Goal: Transaction & Acquisition: Download file/media

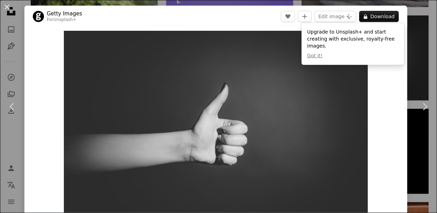
scroll to position [2, 0]
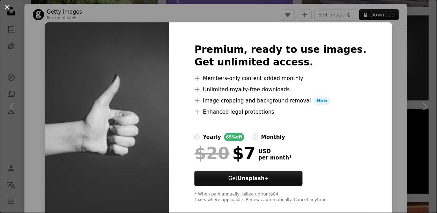
click at [268, 19] on div "An X shape Premium, ready to use images. Get unlimited access. A plus sign Memb…" at bounding box center [218, 106] width 437 height 213
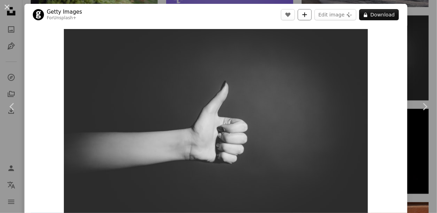
click at [307, 14] on icon "A plus sign" at bounding box center [305, 15] width 6 height 6
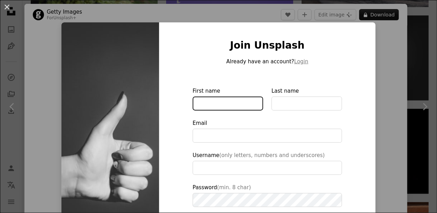
click at [251, 102] on input "First name" at bounding box center [228, 103] width 70 height 14
click at [407, 69] on div "An X shape Join Unsplash Already have an account? Login First name Last name Em…" at bounding box center [218, 106] width 437 height 213
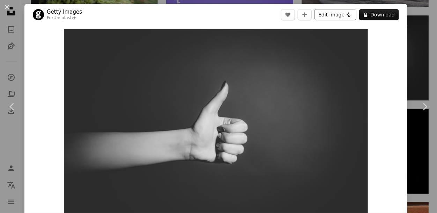
click at [352, 14] on icon "Plus sign for Unsplash+" at bounding box center [350, 15] width 6 height 6
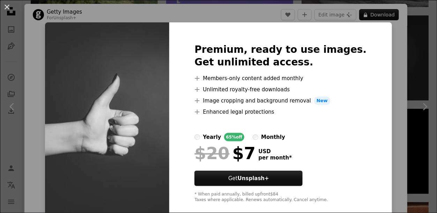
click at [392, 35] on div "An X shape Premium, ready to use images. Get unlimited access. A plus sign Memb…" at bounding box center [218, 106] width 437 height 213
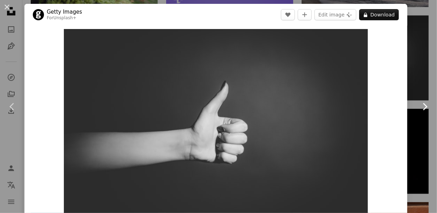
click at [423, 103] on icon "Chevron right" at bounding box center [424, 106] width 11 height 11
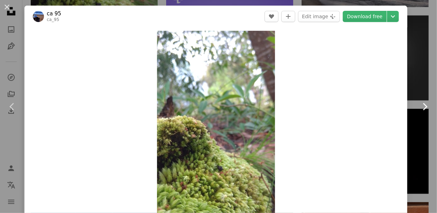
click at [423, 107] on icon "Chevron right" at bounding box center [424, 106] width 11 height 11
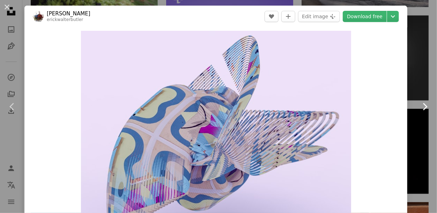
click at [423, 104] on icon "Chevron right" at bounding box center [424, 106] width 11 height 11
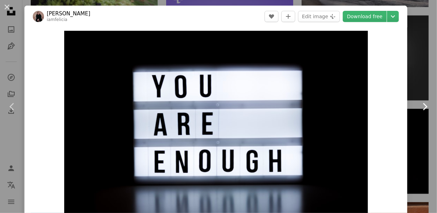
click at [425, 107] on icon at bounding box center [425, 106] width 5 height 7
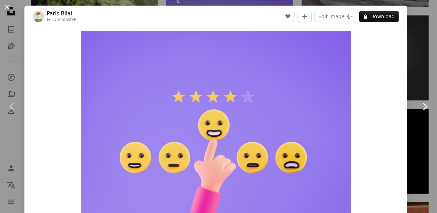
click at [425, 106] on icon "Chevron right" at bounding box center [424, 106] width 11 height 11
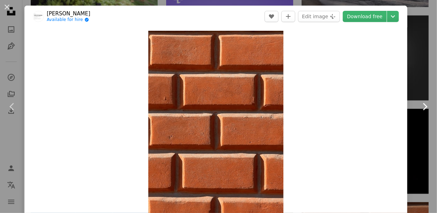
click at [425, 104] on icon "Chevron right" at bounding box center [424, 106] width 11 height 11
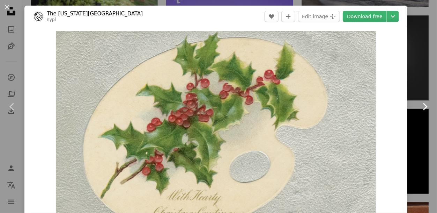
click at [425, 104] on icon "Chevron right" at bounding box center [424, 106] width 11 height 11
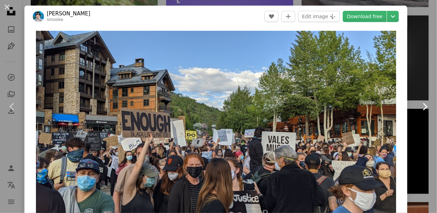
click at [425, 104] on icon "Chevron right" at bounding box center [424, 106] width 11 height 11
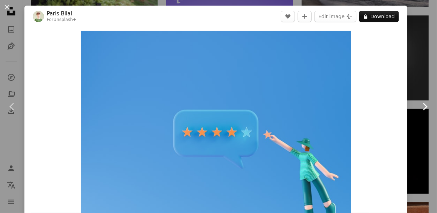
click at [424, 102] on icon "Chevron right" at bounding box center [424, 106] width 11 height 11
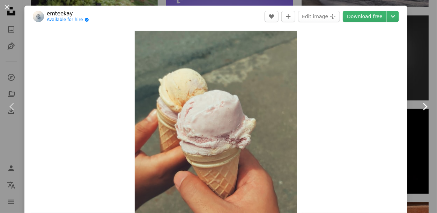
click at [424, 102] on icon "Chevron right" at bounding box center [424, 106] width 11 height 11
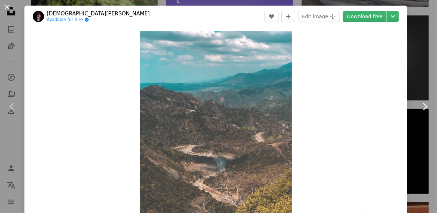
click at [426, 104] on icon "Chevron right" at bounding box center [424, 106] width 11 height 11
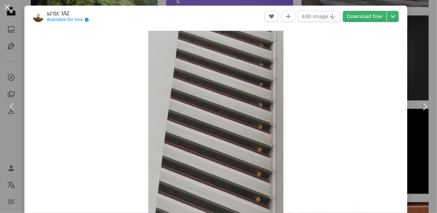
click at [431, 72] on div "An X shape Chevron left Chevron right [PERSON_NAME] Available for hire A checkm…" at bounding box center [218, 106] width 437 height 213
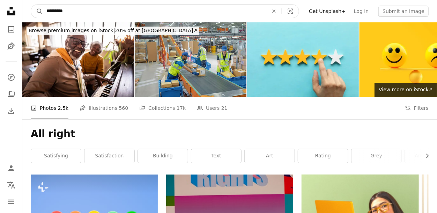
click at [266, 13] on input "*********" at bounding box center [154, 11] width 223 height 13
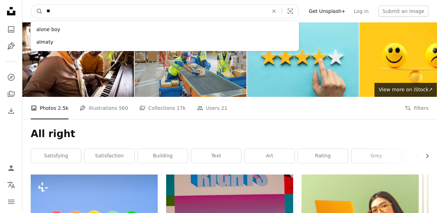
type input "*"
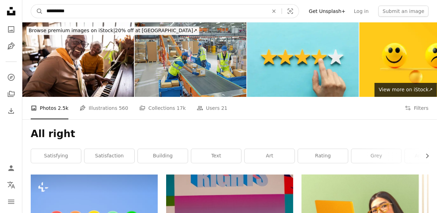
type input "**********"
click at [31, 5] on button "A magnifying glass" at bounding box center [37, 11] width 12 height 13
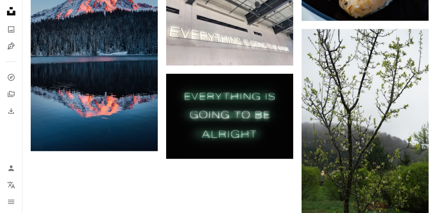
scroll to position [861, 0]
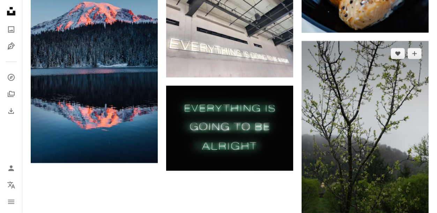
click at [314, 83] on img at bounding box center [365, 136] width 127 height 191
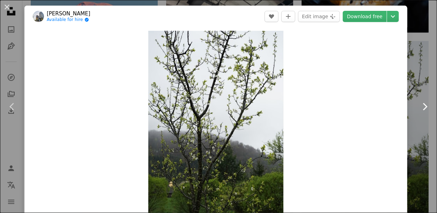
click at [422, 111] on icon "Chevron right" at bounding box center [424, 106] width 11 height 11
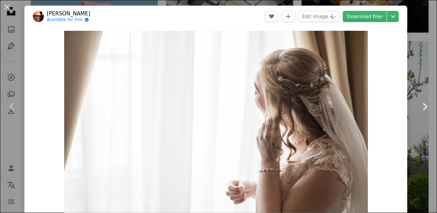
click at [431, 101] on link "Chevron right" at bounding box center [424, 106] width 24 height 67
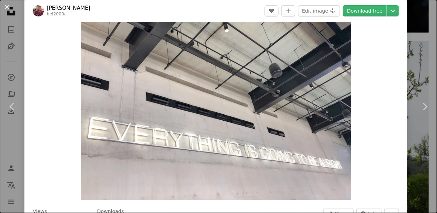
scroll to position [37, 0]
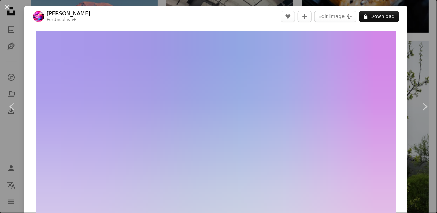
scroll to position [20, 0]
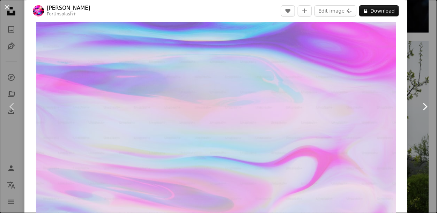
click at [426, 103] on icon "Chevron right" at bounding box center [424, 106] width 11 height 11
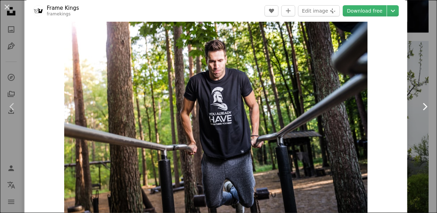
click at [426, 103] on icon "Chevron right" at bounding box center [424, 106] width 11 height 11
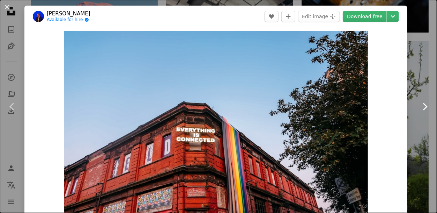
click at [426, 103] on icon "Chevron right" at bounding box center [424, 106] width 11 height 11
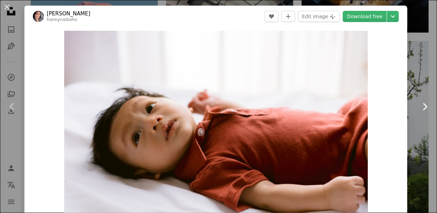
click at [426, 103] on icon "Chevron right" at bounding box center [424, 106] width 11 height 11
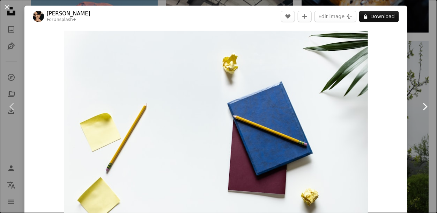
click at [426, 103] on icon "Chevron right" at bounding box center [424, 106] width 11 height 11
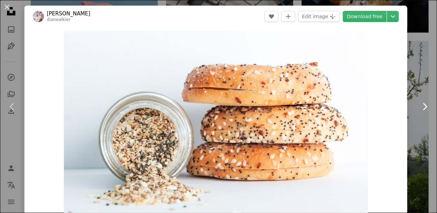
click at [426, 103] on icon "Chevron right" at bounding box center [424, 106] width 11 height 11
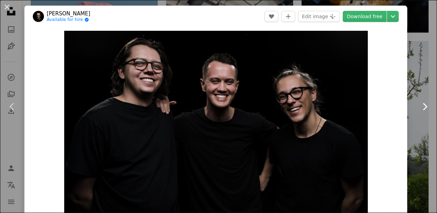
click at [416, 77] on link "Chevron right" at bounding box center [424, 106] width 24 height 67
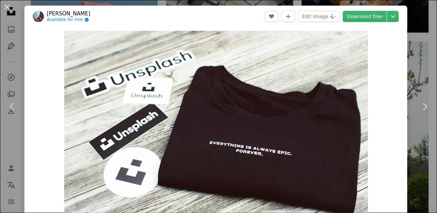
click at [418, 50] on div "An X shape Chevron left Chevron right [PERSON_NAME] Available for hire A checkm…" at bounding box center [218, 106] width 437 height 213
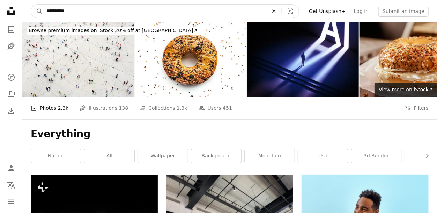
click at [282, 13] on icon "An X shape" at bounding box center [273, 11] width 15 height 6
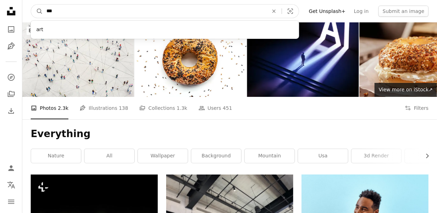
type input "***"
click at [31, 5] on button "A magnifying glass" at bounding box center [37, 11] width 12 height 13
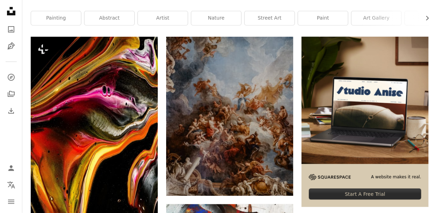
scroll to position [147, 0]
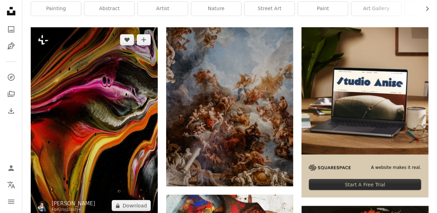
click at [117, 97] on img at bounding box center [94, 122] width 127 height 191
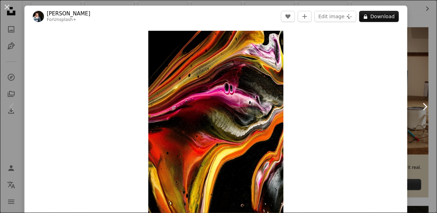
click at [423, 112] on link "Chevron right" at bounding box center [424, 106] width 24 height 67
click at [423, 107] on icon "Chevron right" at bounding box center [424, 106] width 11 height 11
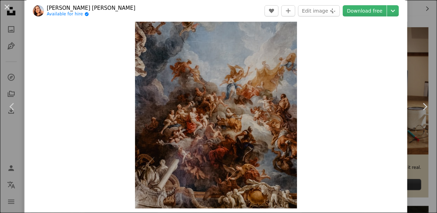
scroll to position [27, 0]
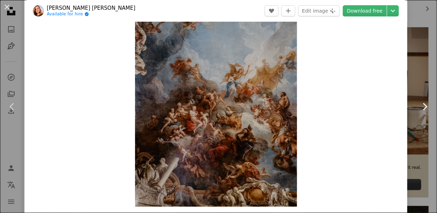
click at [423, 111] on icon "Chevron right" at bounding box center [424, 106] width 11 height 11
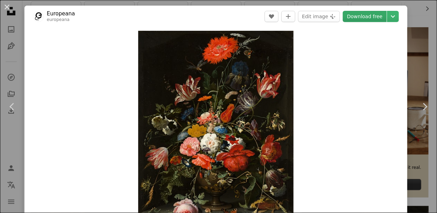
click at [384, 18] on link "Download free" at bounding box center [365, 16] width 44 height 11
